Goal: Transaction & Acquisition: Purchase product/service

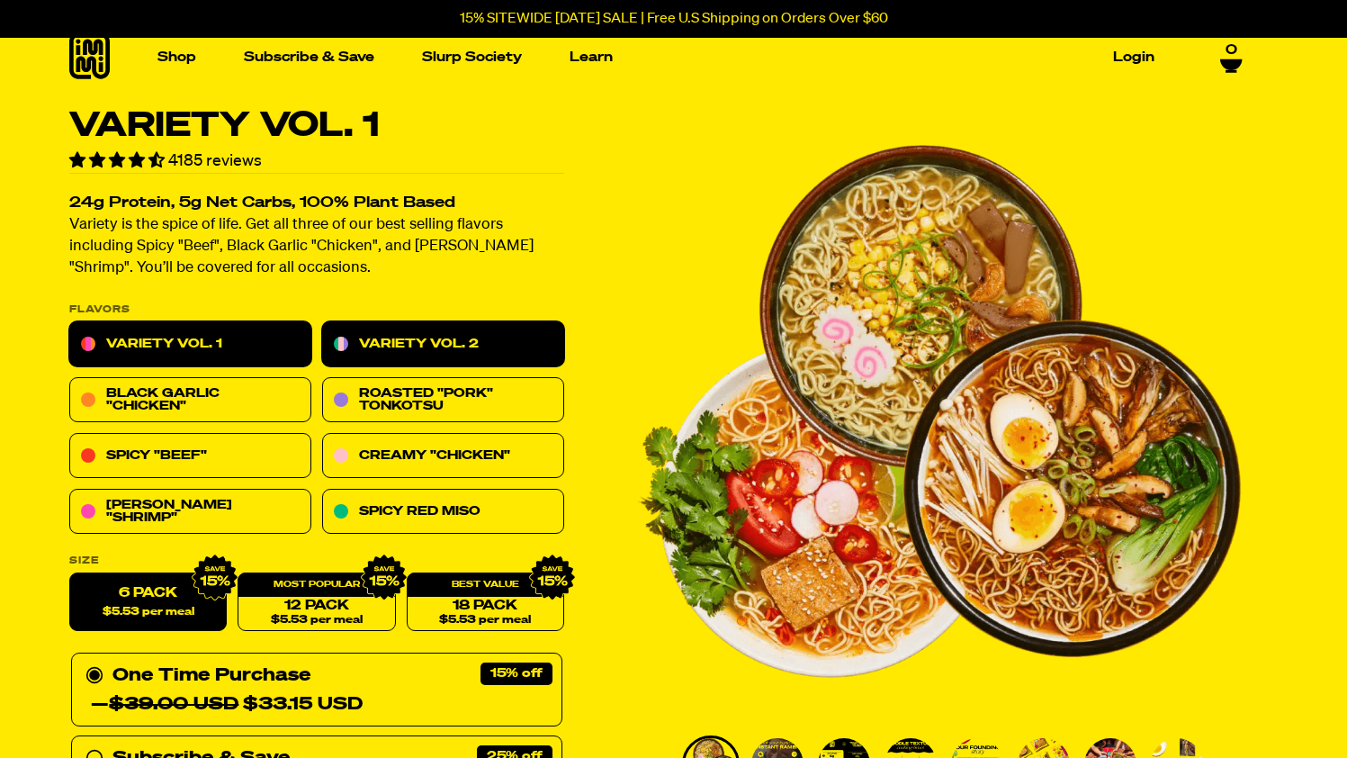
scroll to position [0, 9]
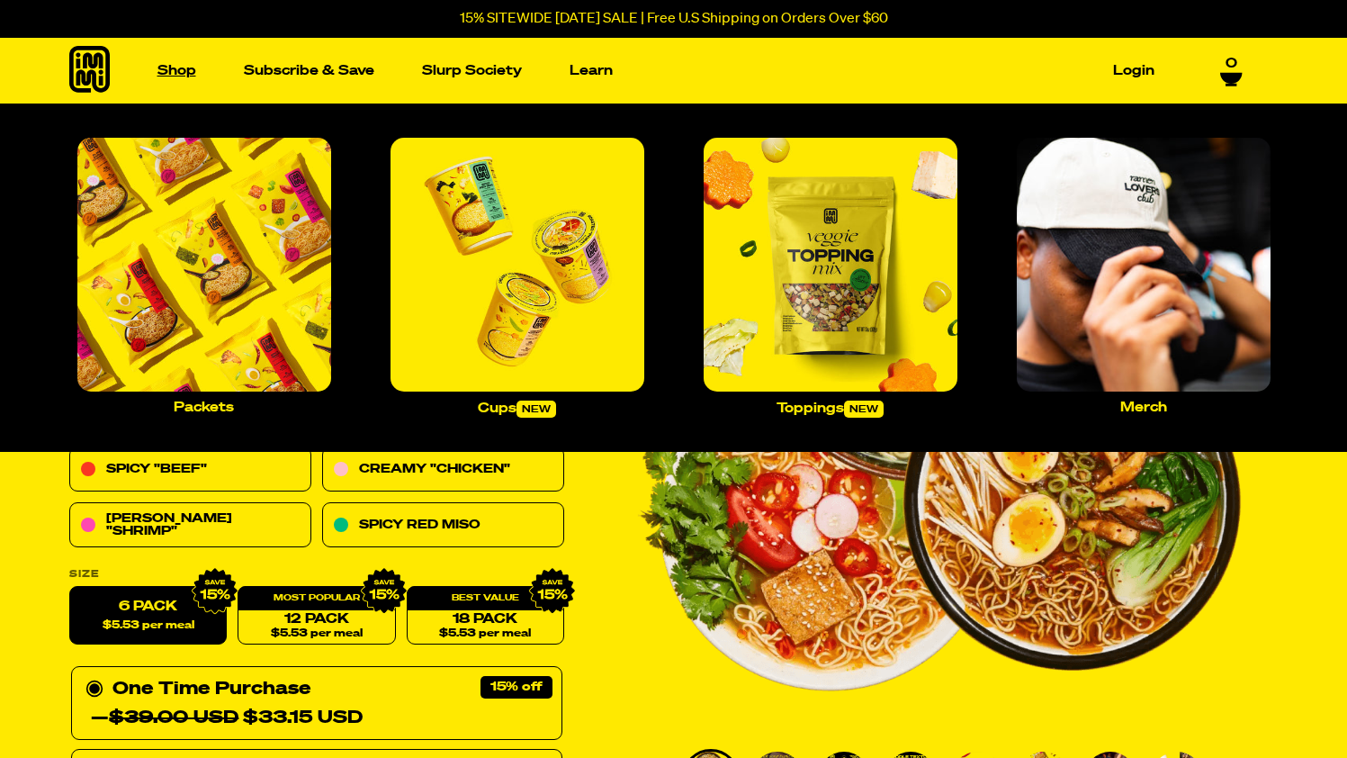
click at [170, 67] on link "Shop" at bounding box center [176, 71] width 53 height 28
click at [168, 67] on link "Shop" at bounding box center [176, 71] width 53 height 28
click at [206, 410] on p "Packets" at bounding box center [204, 406] width 60 height 13
